Goal: Task Accomplishment & Management: Use online tool/utility

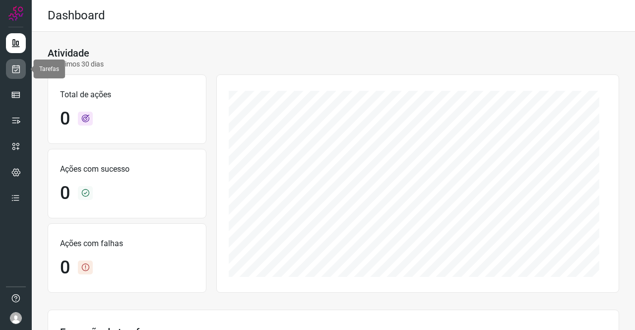
click at [17, 67] on icon at bounding box center [16, 69] width 10 height 10
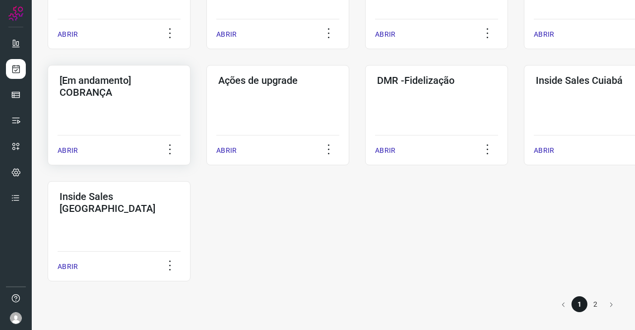
click at [152, 95] on h3 "[Em andamento] COBRANÇA" at bounding box center [118, 86] width 119 height 24
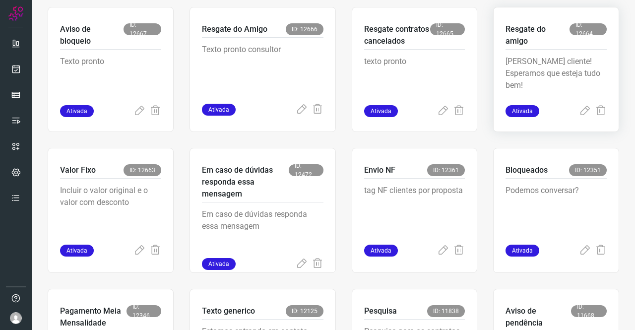
scroll to position [486, 0]
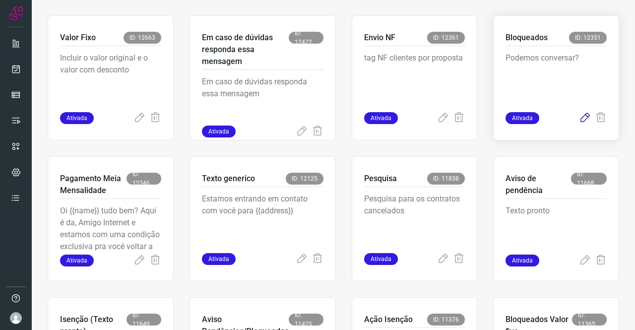
click at [579, 119] on icon at bounding box center [585, 118] width 12 height 12
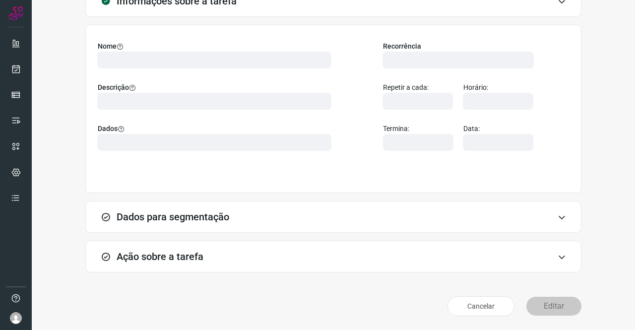
scroll to position [57, 0]
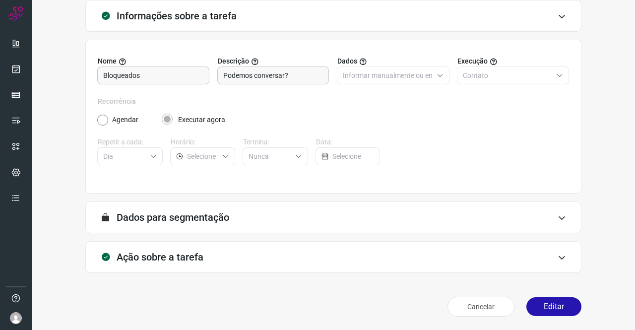
click at [199, 263] on div "Ação sobre a tarefa" at bounding box center [333, 257] width 496 height 32
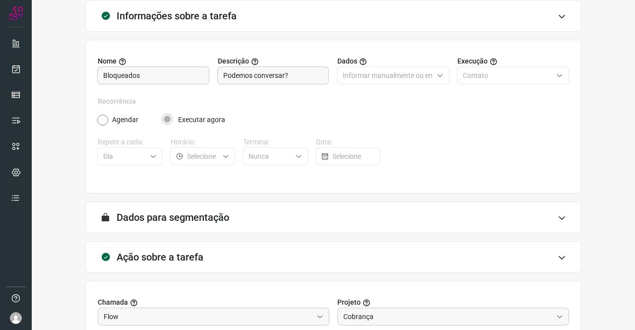
scroll to position [206, 0]
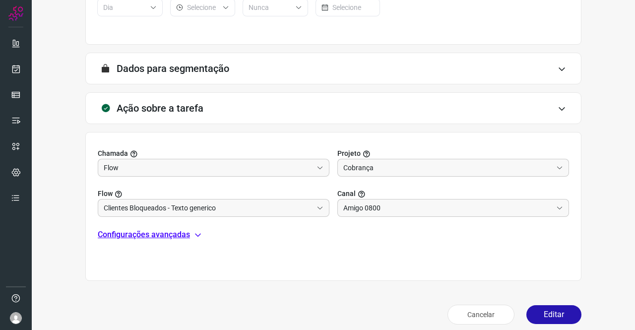
click at [166, 234] on p "Configurações avançadas" at bounding box center [144, 235] width 92 height 12
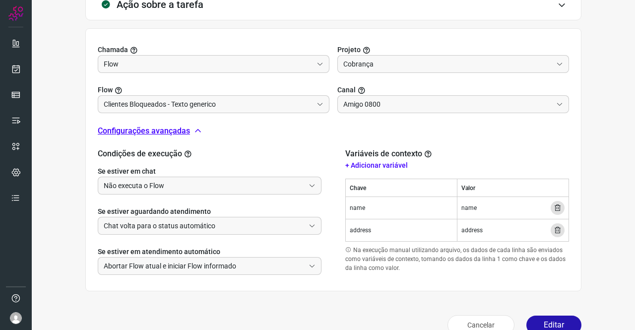
scroll to position [327, 0]
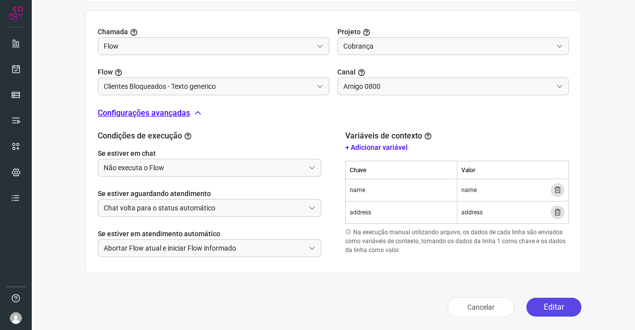
click at [551, 306] on button "Editar" at bounding box center [553, 306] width 55 height 19
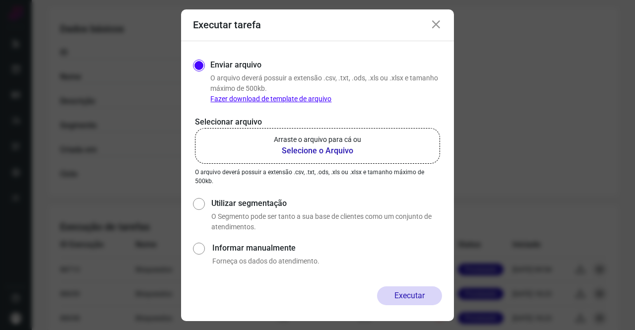
click at [318, 149] on b "Selecione o Arquivo" at bounding box center [317, 151] width 87 height 12
click at [0, 0] on input "Arraste o arquivo para cá ou Selecione o Arquivo" at bounding box center [0, 0] width 0 height 0
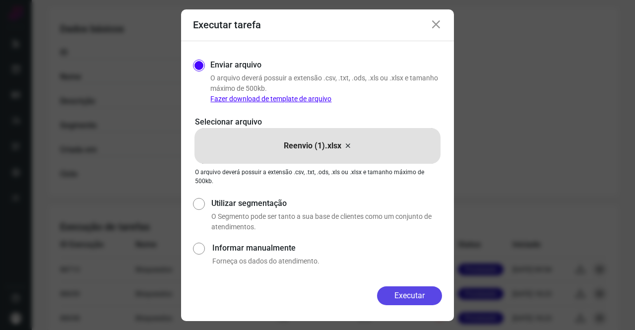
click at [406, 298] on button "Executar" at bounding box center [409, 295] width 65 height 19
